Goal: Navigation & Orientation: Locate item on page

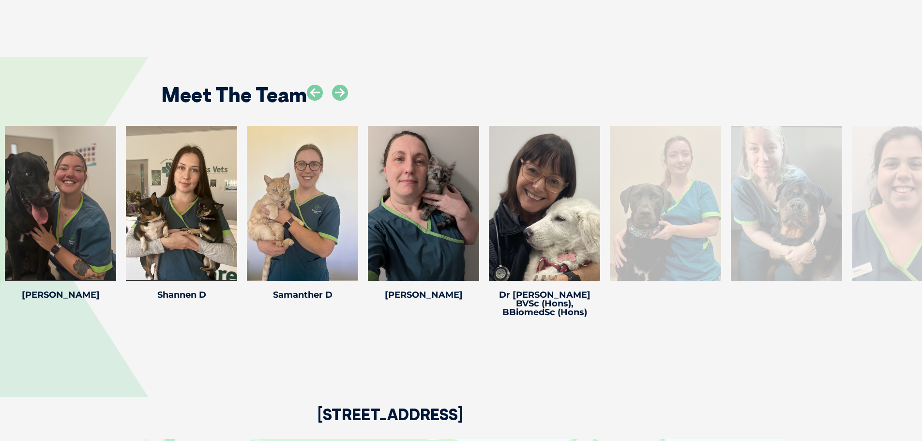
scroll to position [1404, 0]
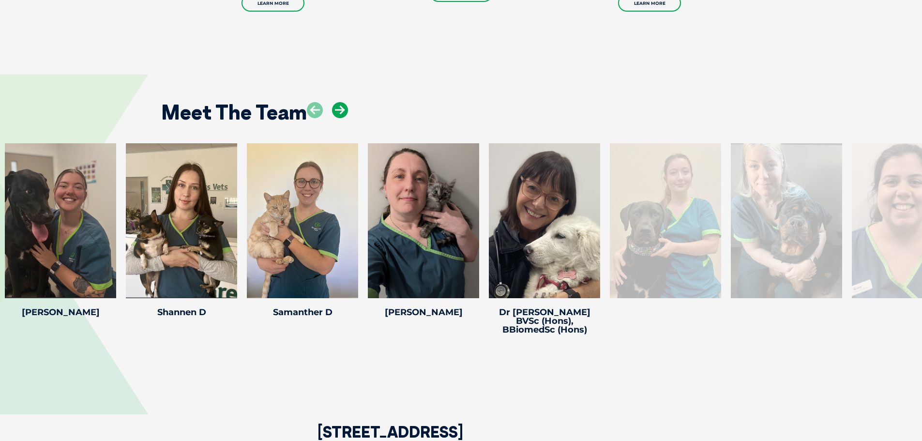
click at [342, 104] on icon at bounding box center [340, 110] width 16 height 16
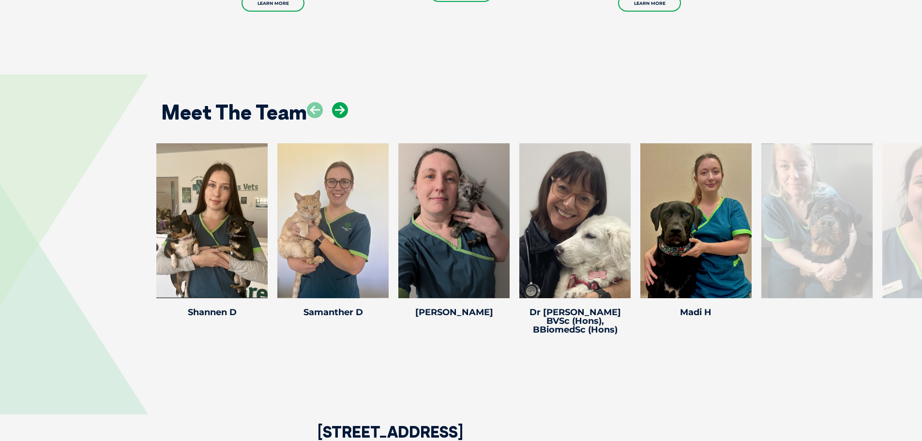
click at [342, 104] on icon at bounding box center [340, 110] width 16 height 16
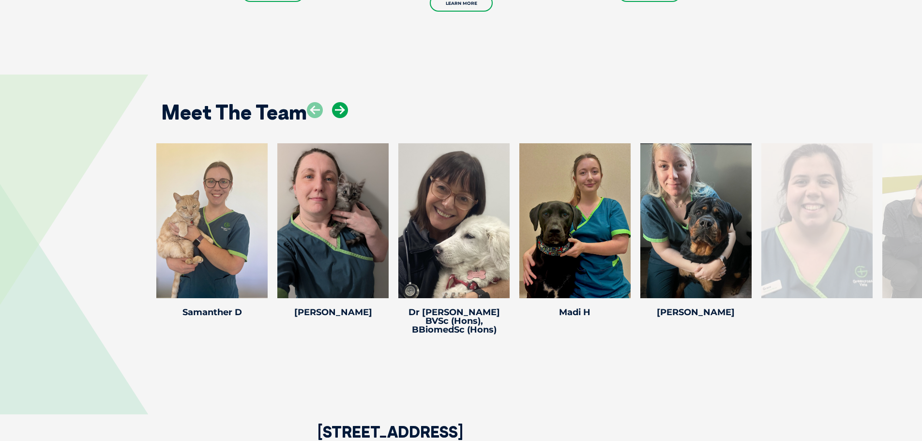
click at [342, 104] on icon at bounding box center [340, 110] width 16 height 16
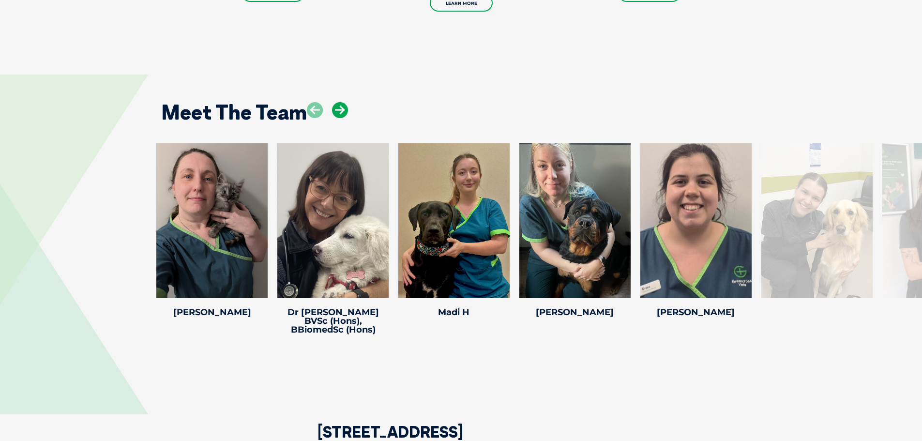
click at [342, 104] on icon at bounding box center [340, 110] width 16 height 16
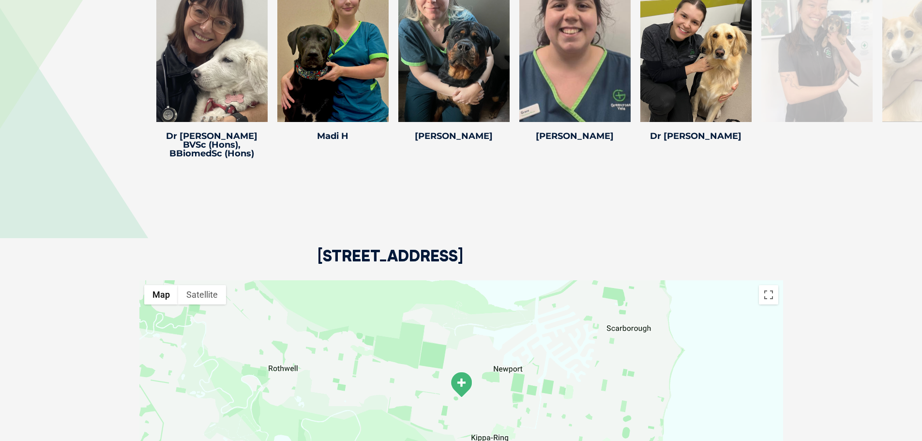
scroll to position [1356, 0]
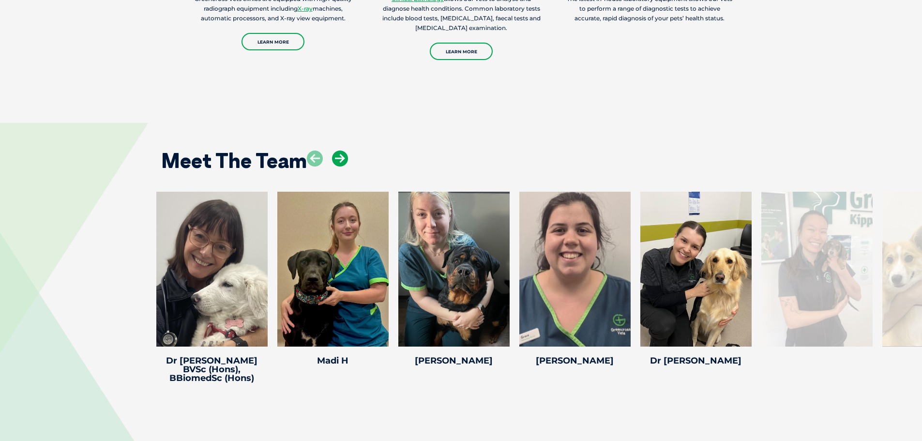
click at [335, 155] on icon at bounding box center [340, 159] width 16 height 16
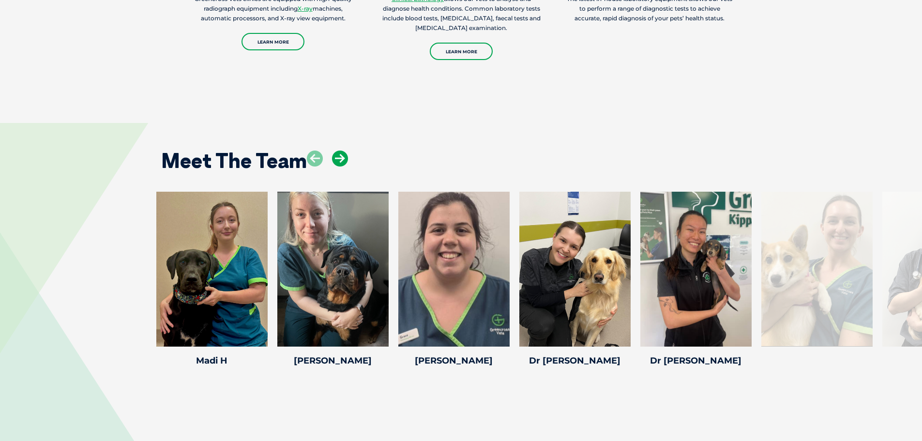
click at [335, 155] on icon at bounding box center [340, 159] width 16 height 16
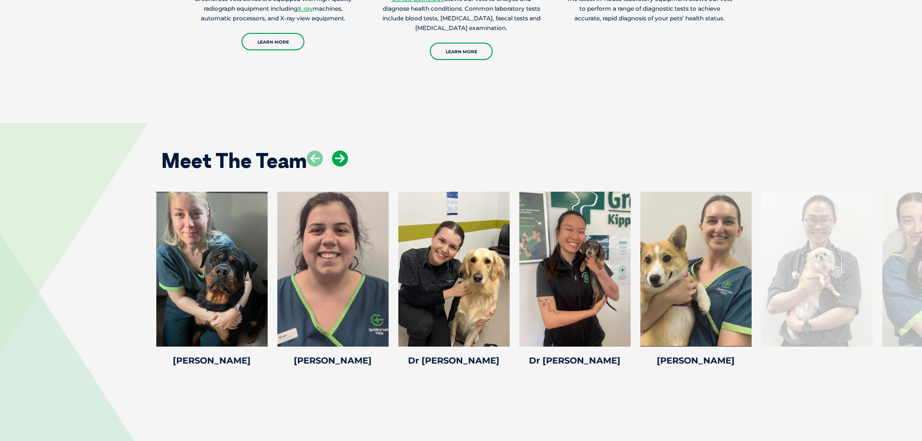
click at [335, 155] on icon at bounding box center [340, 159] width 16 height 16
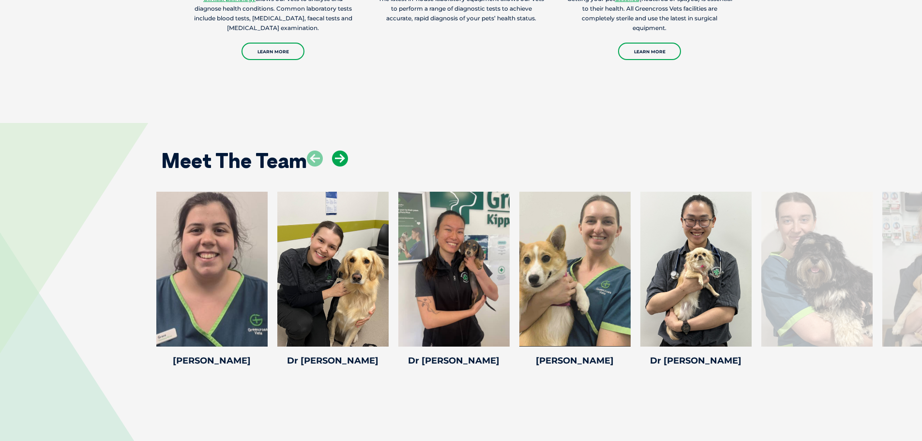
click at [335, 155] on icon at bounding box center [340, 159] width 16 height 16
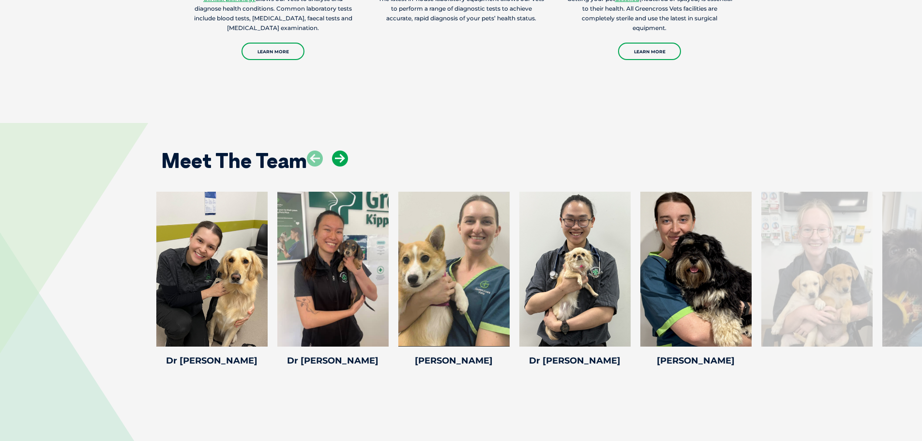
click at [335, 155] on icon at bounding box center [340, 159] width 16 height 16
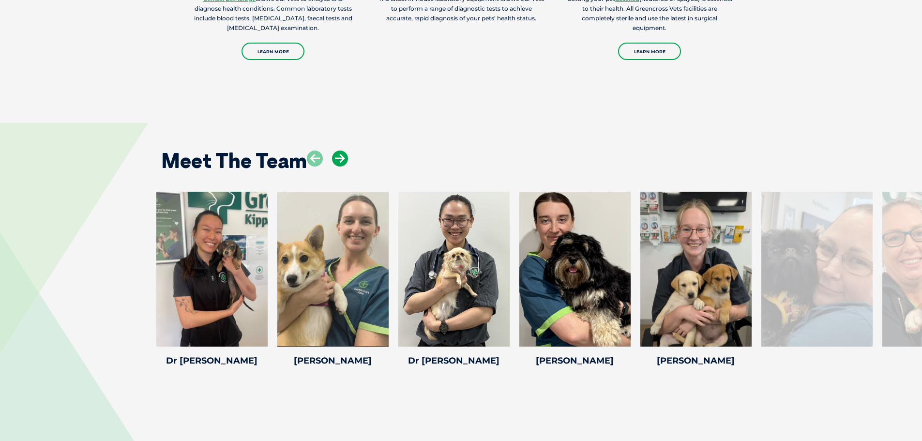
click at [335, 155] on icon at bounding box center [340, 159] width 16 height 16
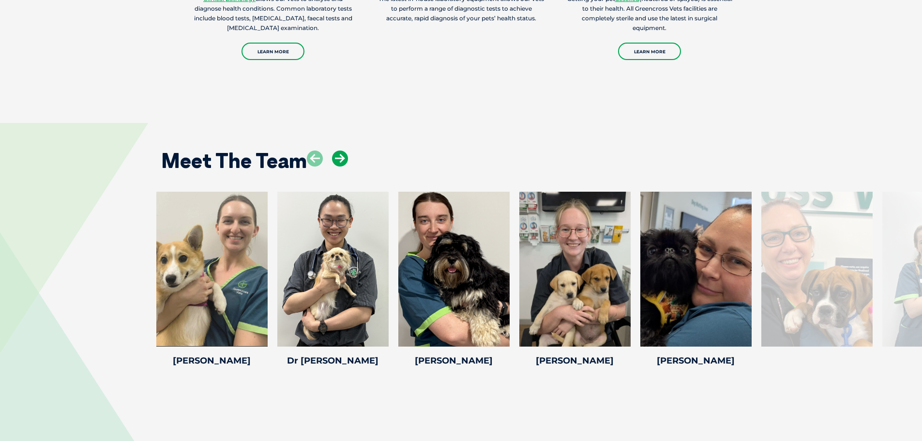
click at [335, 155] on icon at bounding box center [340, 159] width 16 height 16
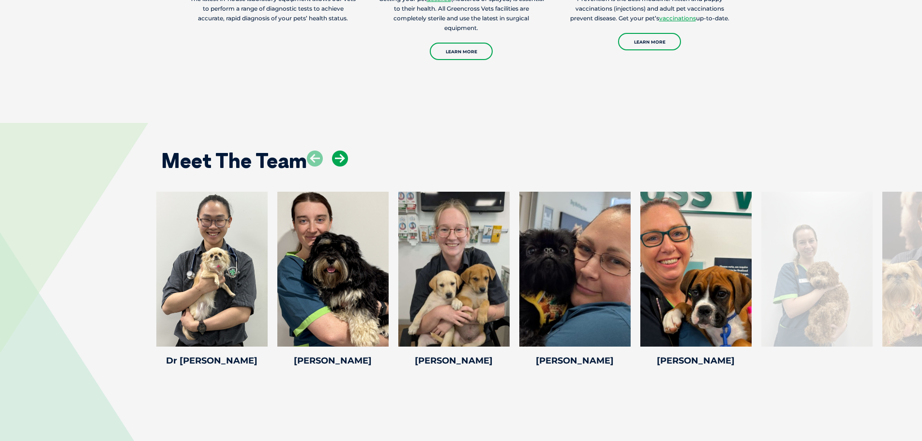
click at [335, 155] on icon at bounding box center [340, 159] width 16 height 16
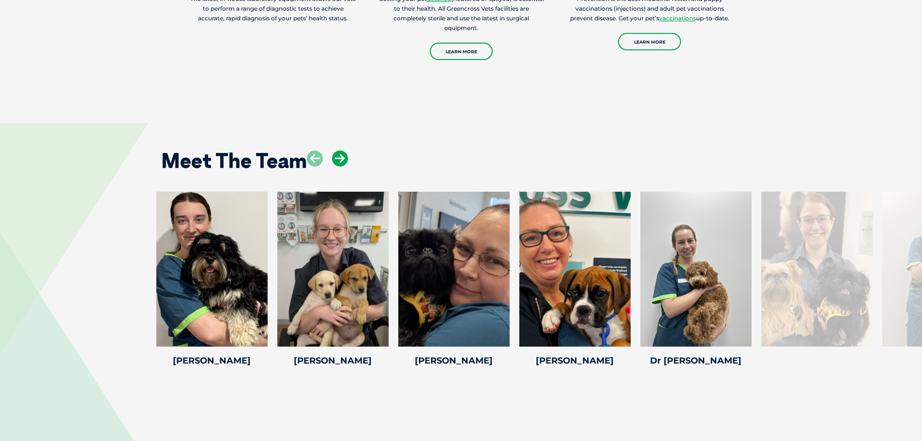
click at [335, 155] on icon at bounding box center [340, 159] width 16 height 16
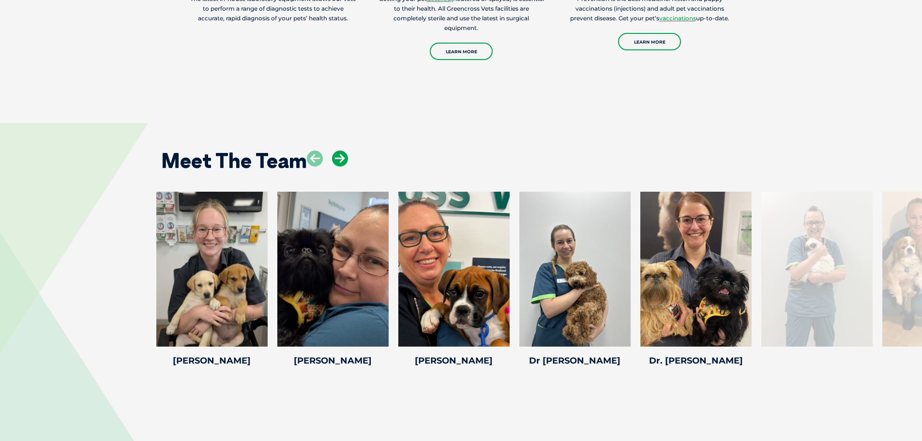
click at [335, 155] on icon at bounding box center [340, 159] width 16 height 16
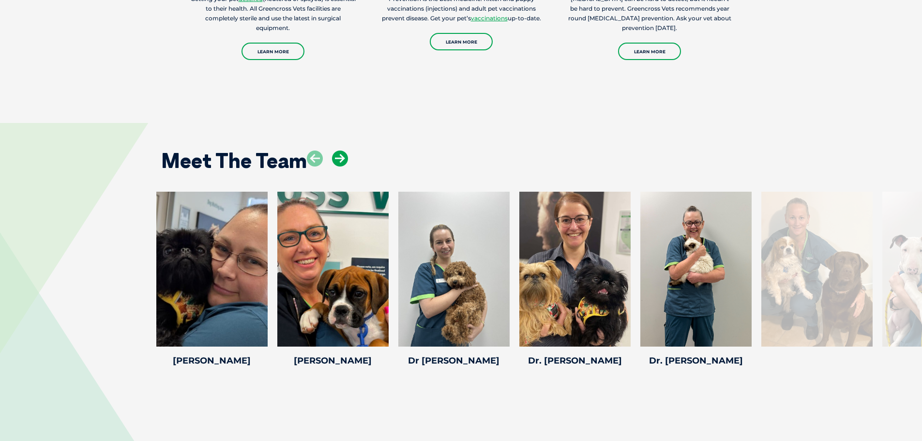
click at [335, 155] on icon at bounding box center [340, 159] width 16 height 16
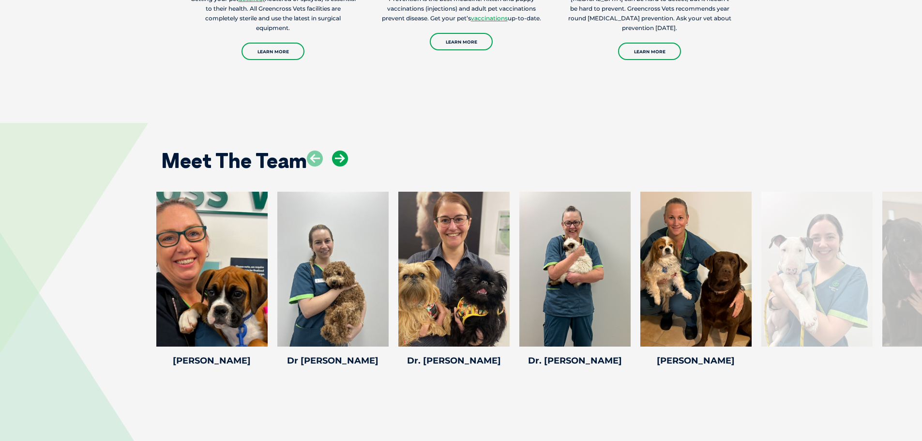
click at [335, 155] on icon at bounding box center [340, 159] width 16 height 16
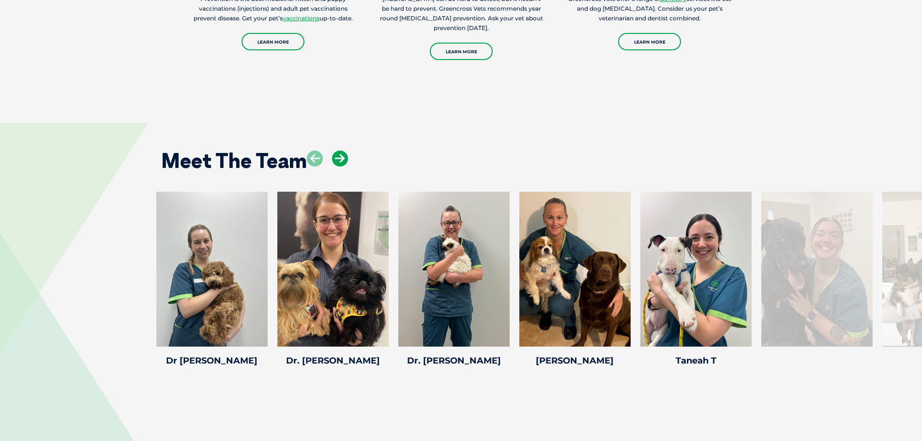
click at [335, 155] on icon at bounding box center [340, 159] width 16 height 16
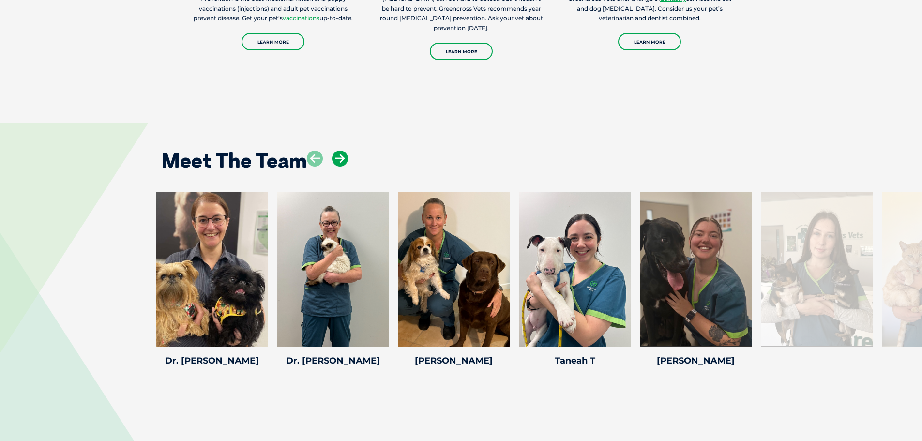
click at [335, 155] on icon at bounding box center [340, 159] width 16 height 16
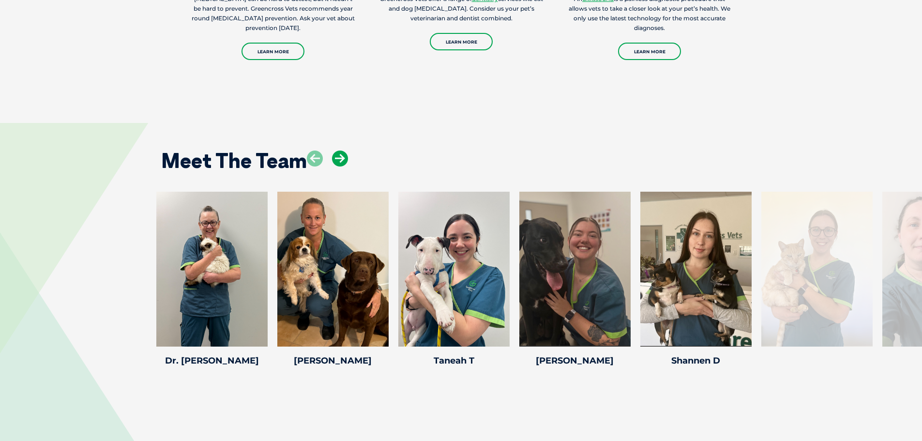
click at [335, 155] on icon at bounding box center [340, 159] width 16 height 16
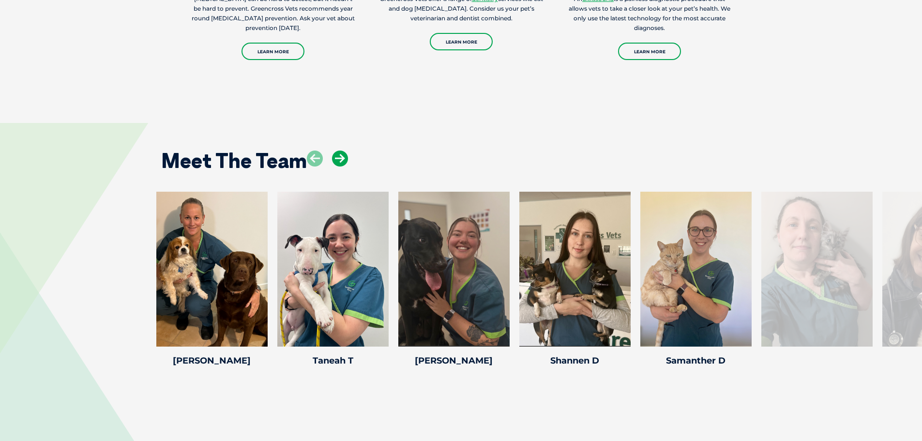
click at [335, 155] on icon at bounding box center [340, 159] width 16 height 16
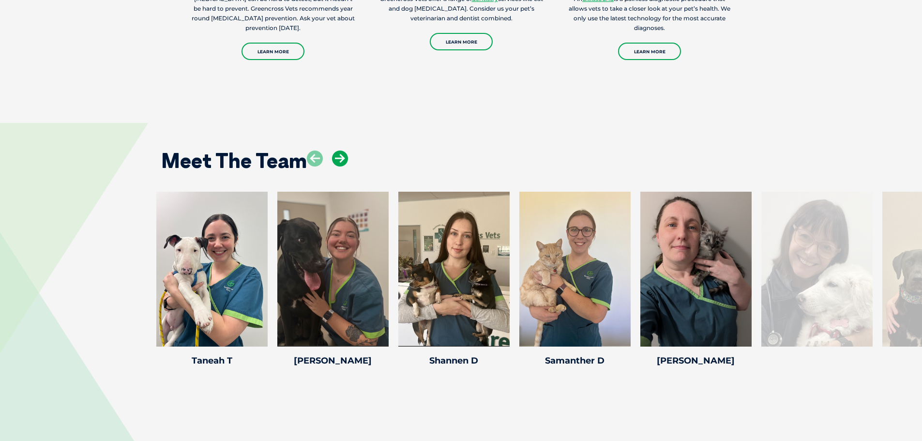
click at [335, 155] on icon at bounding box center [340, 159] width 16 height 16
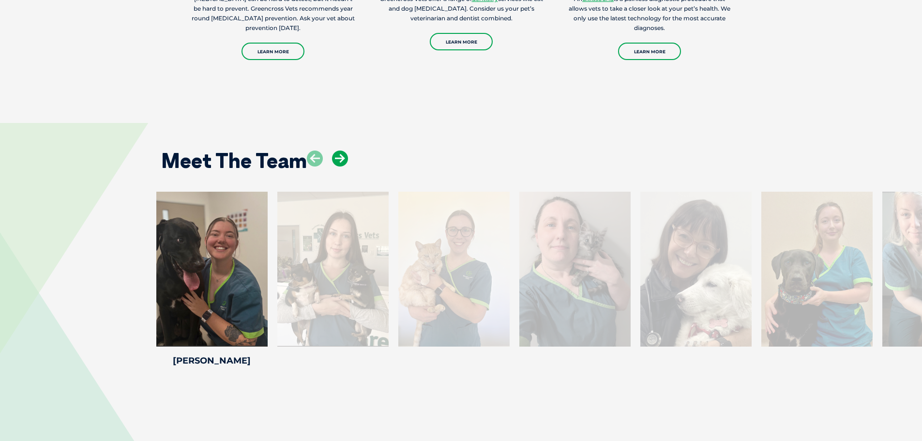
click at [335, 155] on icon at bounding box center [340, 159] width 16 height 16
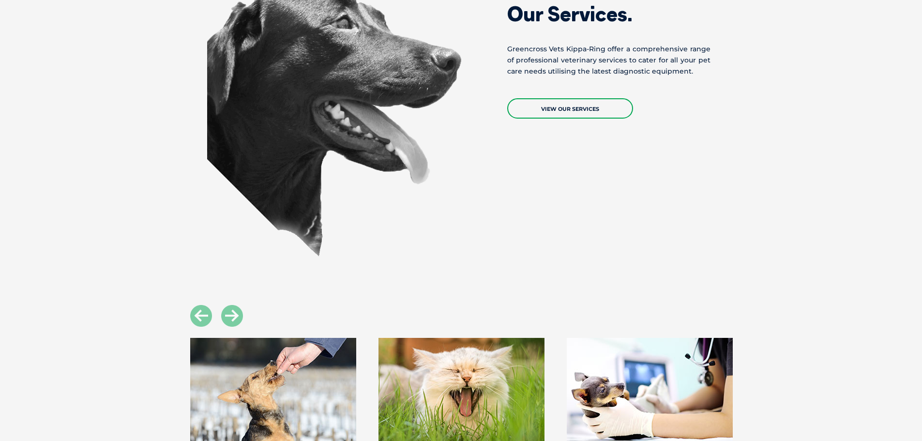
scroll to position [1162, 0]
